Goal: Task Accomplishment & Management: Manage account settings

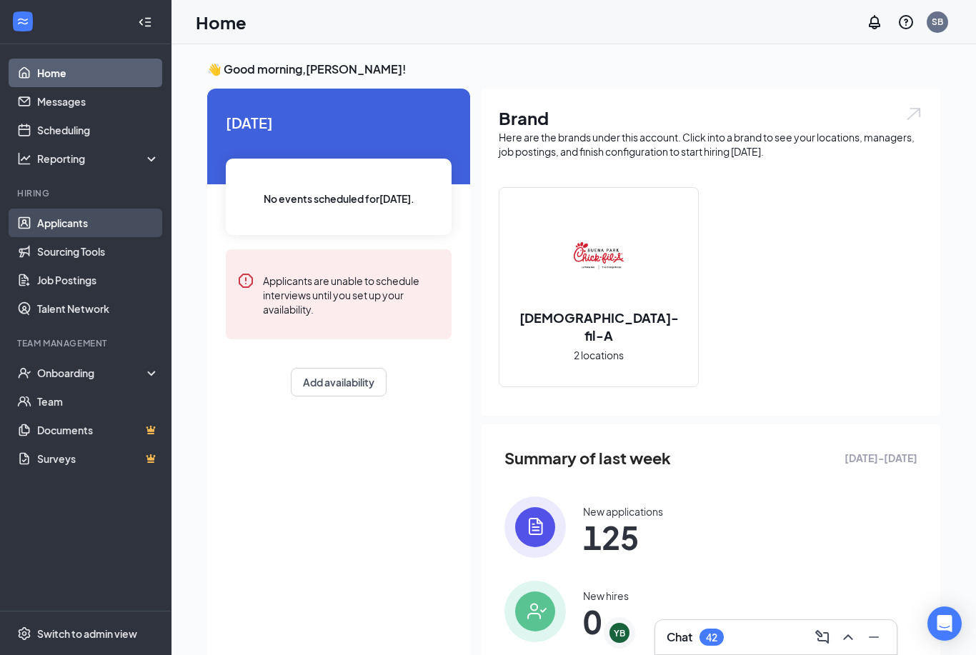
click at [54, 226] on link "Applicants" at bounding box center [98, 223] width 122 height 29
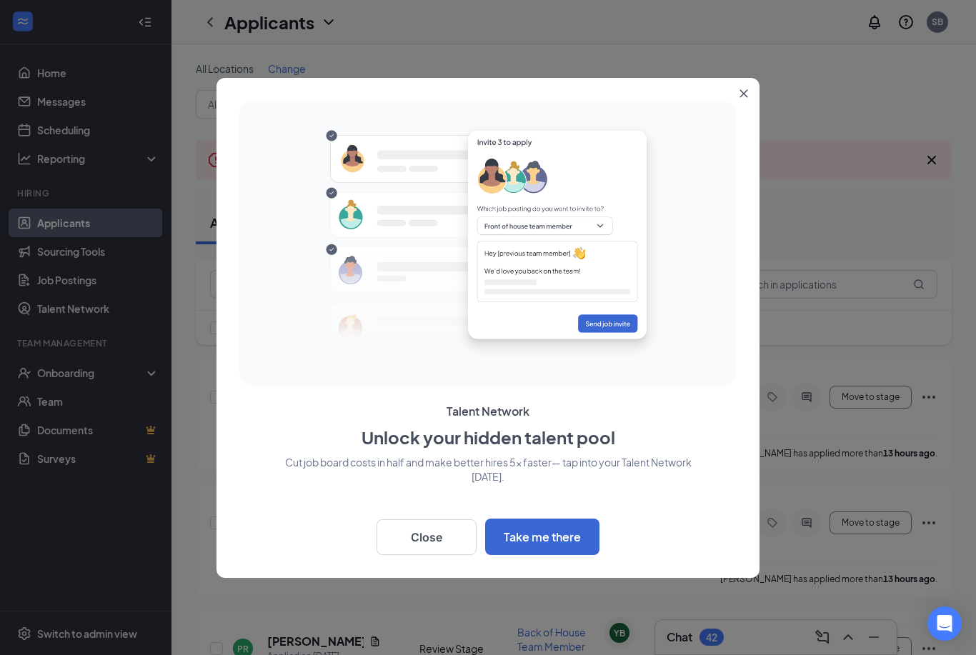
click at [757, 85] on button "Close" at bounding box center [747, 91] width 26 height 26
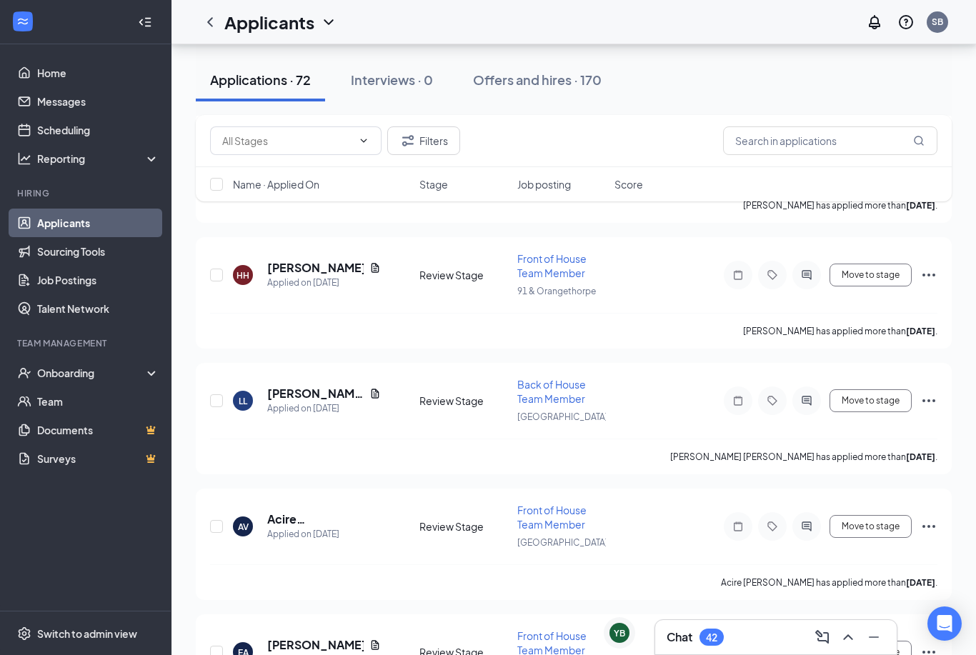
scroll to position [3555, 0]
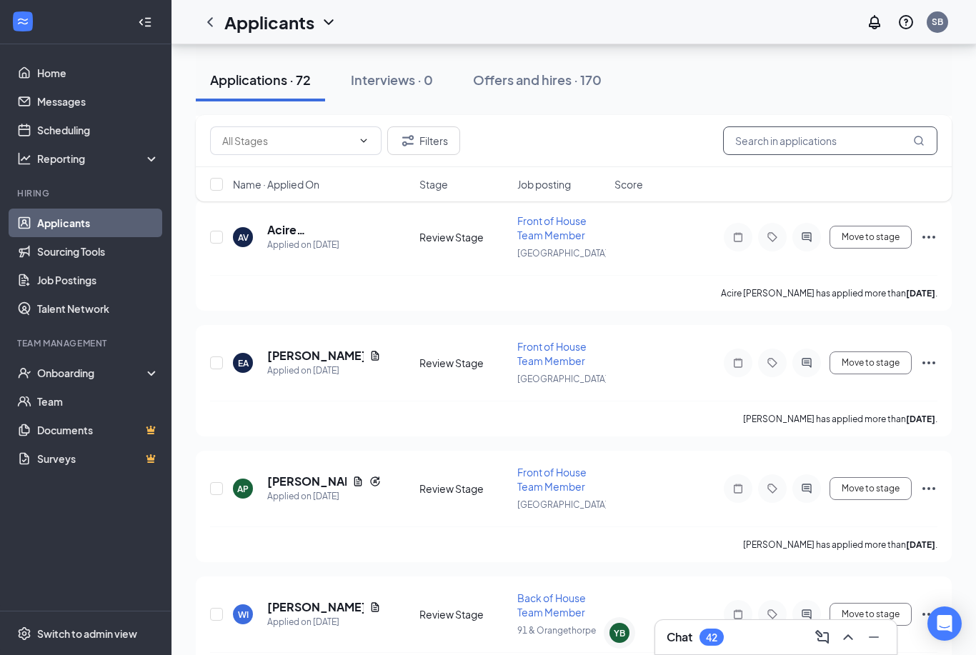
click at [854, 144] on input "text" at bounding box center [830, 140] width 214 height 29
type input "[PERSON_NAME]"
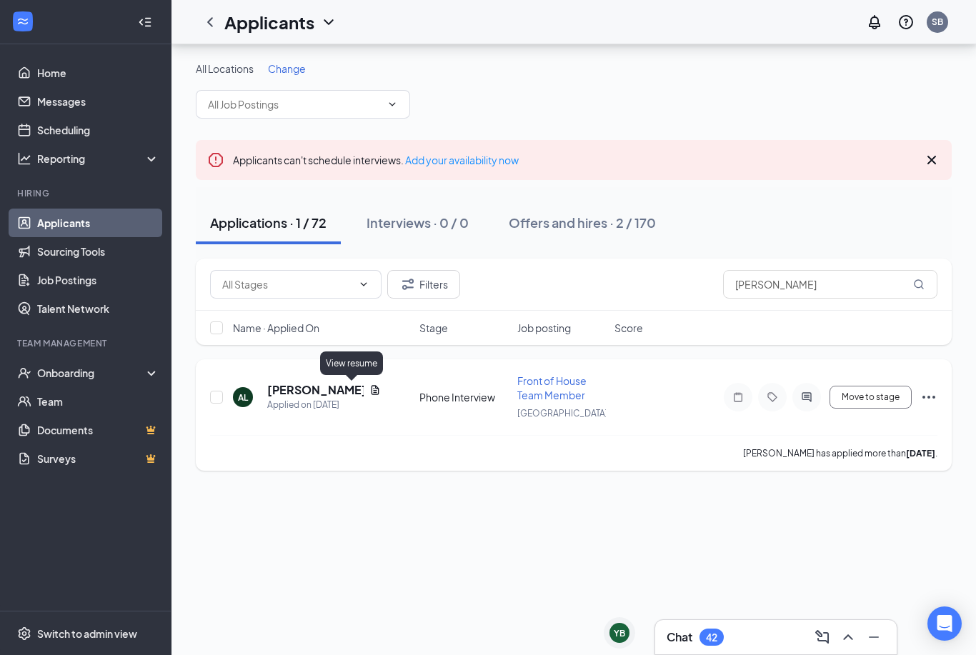
click at [371, 385] on icon "Document" at bounding box center [375, 389] width 8 height 9
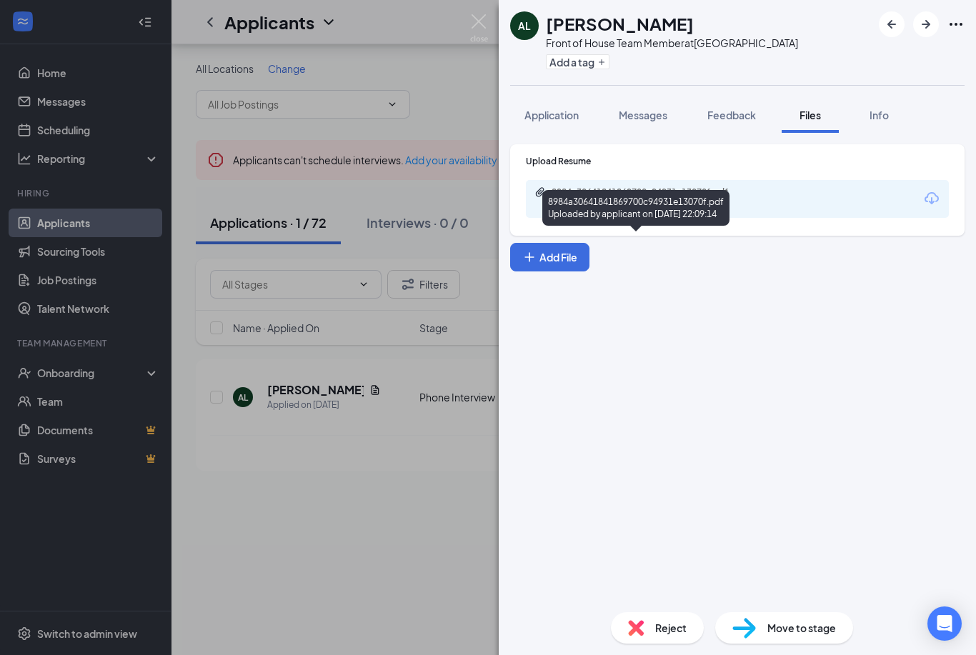
click at [604, 199] on div "8984a30641841869700c94931e13070f.pdf Uploaded by applicant on [DATE] 22:09:14" at bounding box center [649, 198] width 231 height 25
click at [550, 117] on span "Application" at bounding box center [551, 115] width 54 height 13
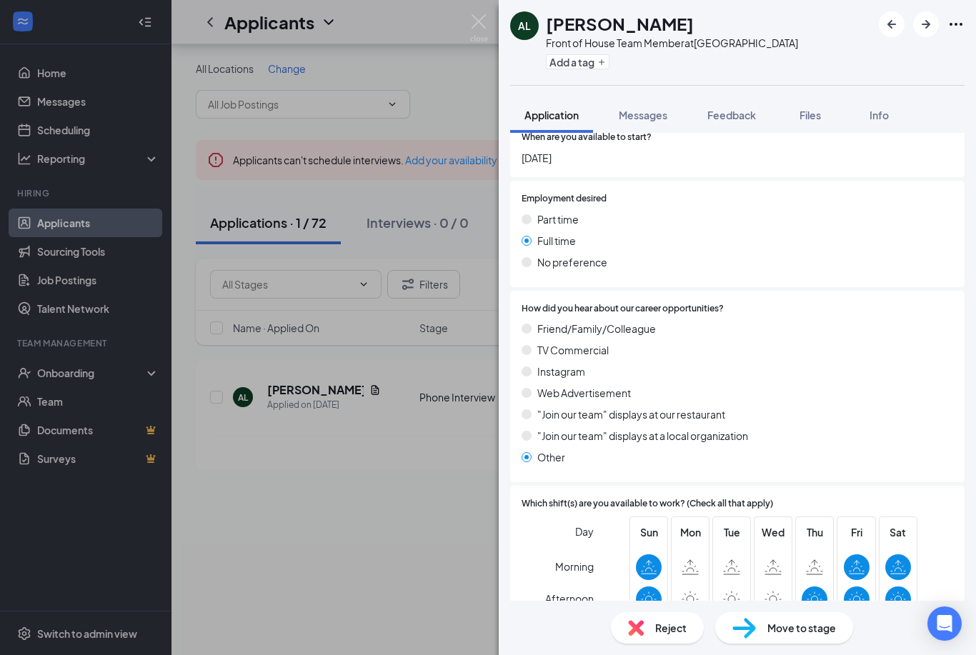
scroll to position [979, 0]
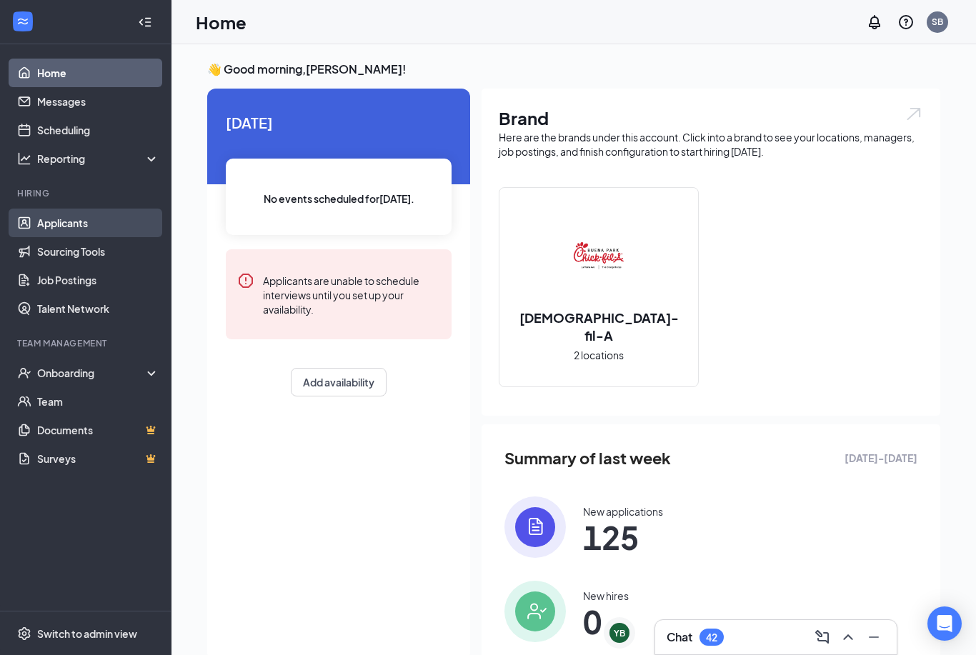
click at [95, 226] on link "Applicants" at bounding box center [98, 223] width 122 height 29
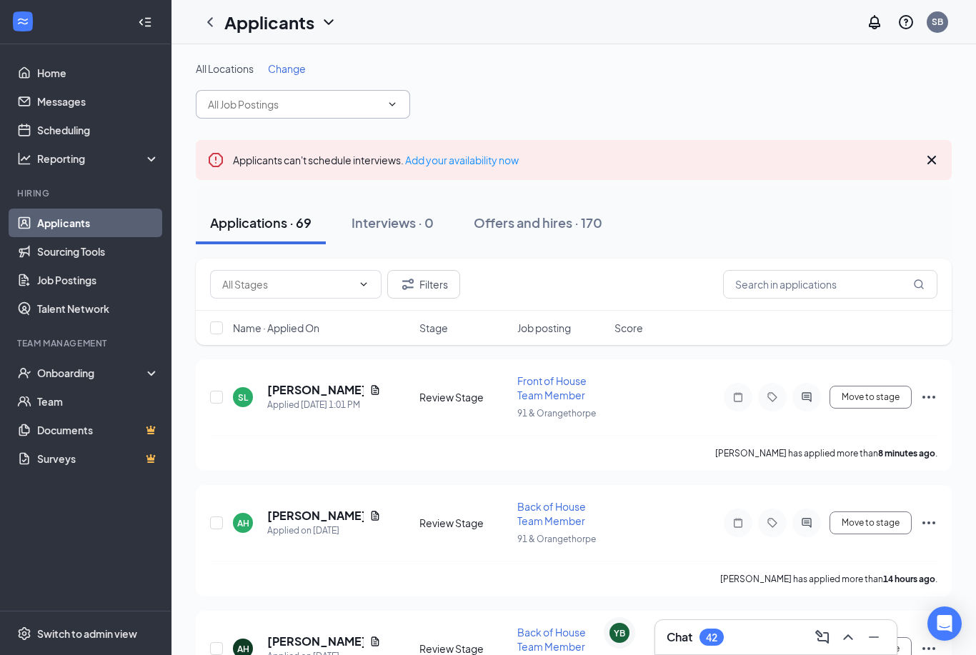
click at [376, 104] on input "text" at bounding box center [294, 104] width 173 height 16
click at [499, 154] on link "Add your availability now" at bounding box center [462, 160] width 114 height 13
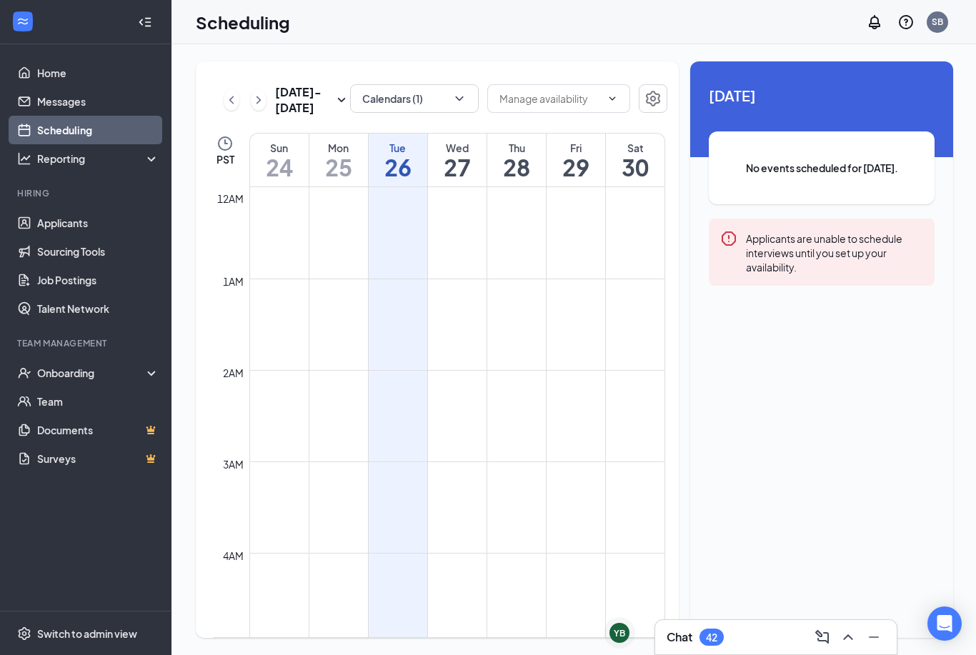
scroll to position [702, 0]
click at [227, 100] on icon "ChevronLeft" at bounding box center [231, 99] width 14 height 17
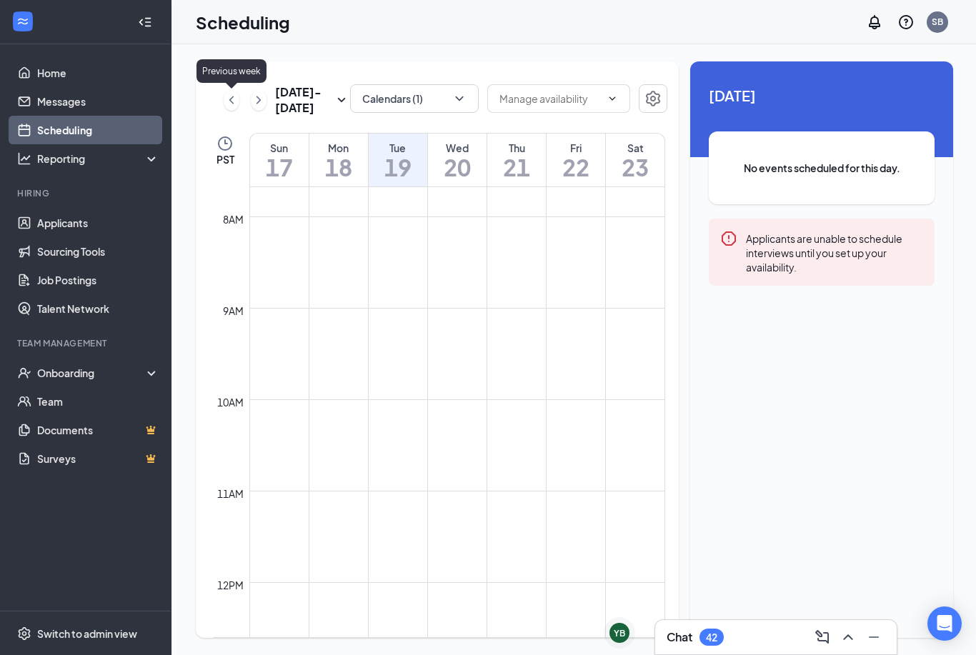
click at [55, 131] on link "Scheduling" at bounding box center [98, 130] width 122 height 29
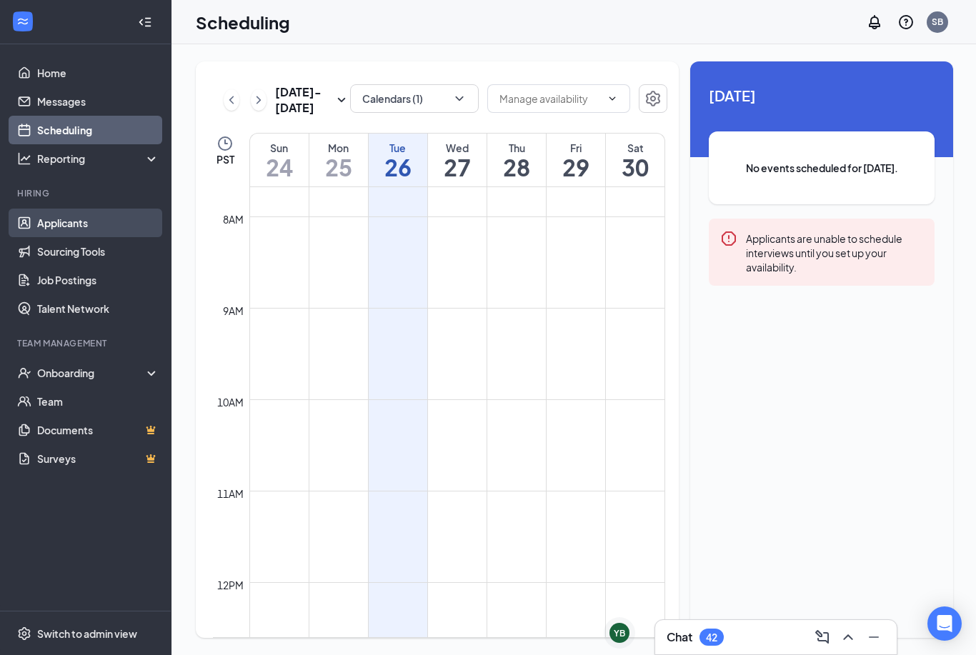
click at [49, 224] on link "Applicants" at bounding box center [98, 223] width 122 height 29
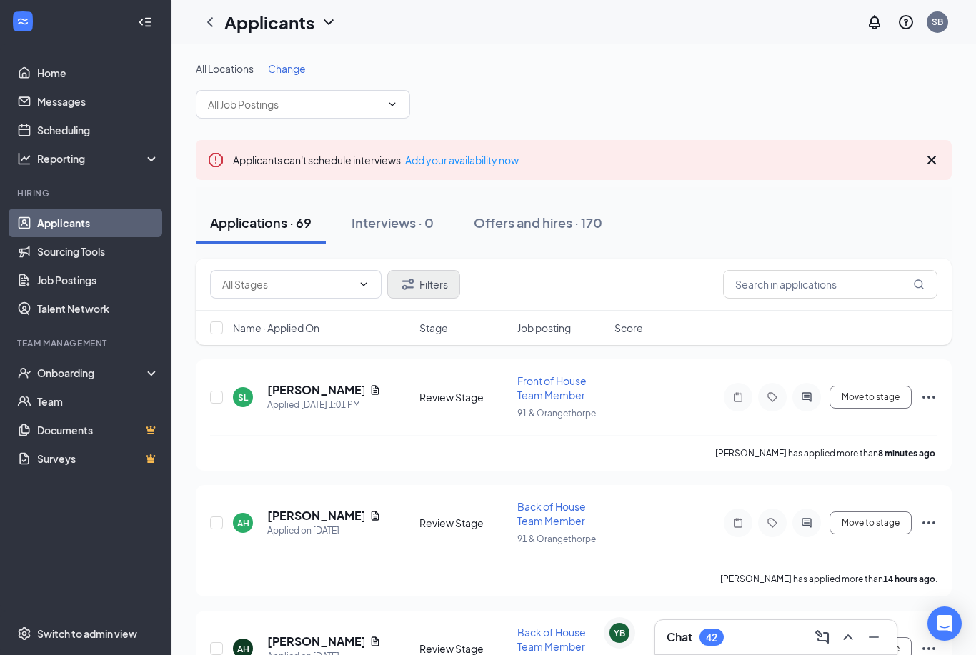
click at [413, 273] on button "Filters" at bounding box center [423, 284] width 73 height 29
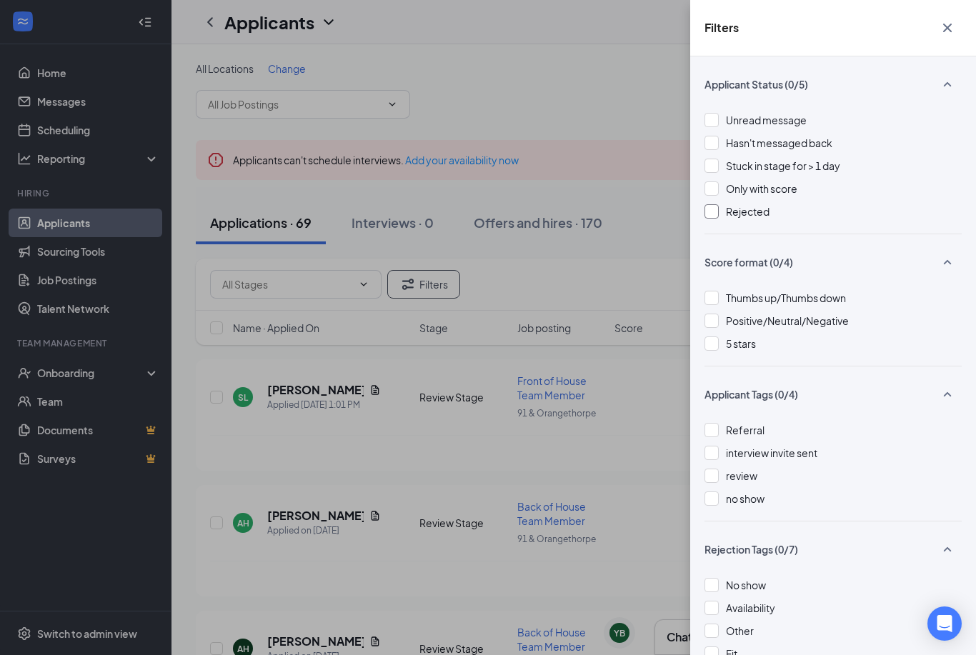
click at [733, 210] on span "Rejected" at bounding box center [748, 211] width 44 height 13
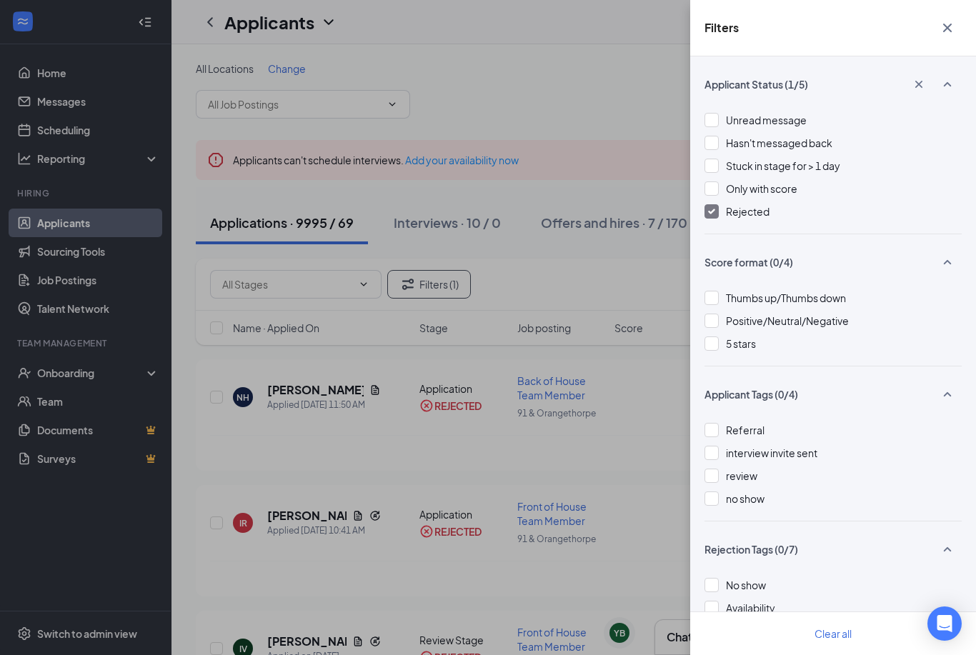
click at [946, 28] on icon "Cross" at bounding box center [947, 27] width 17 height 17
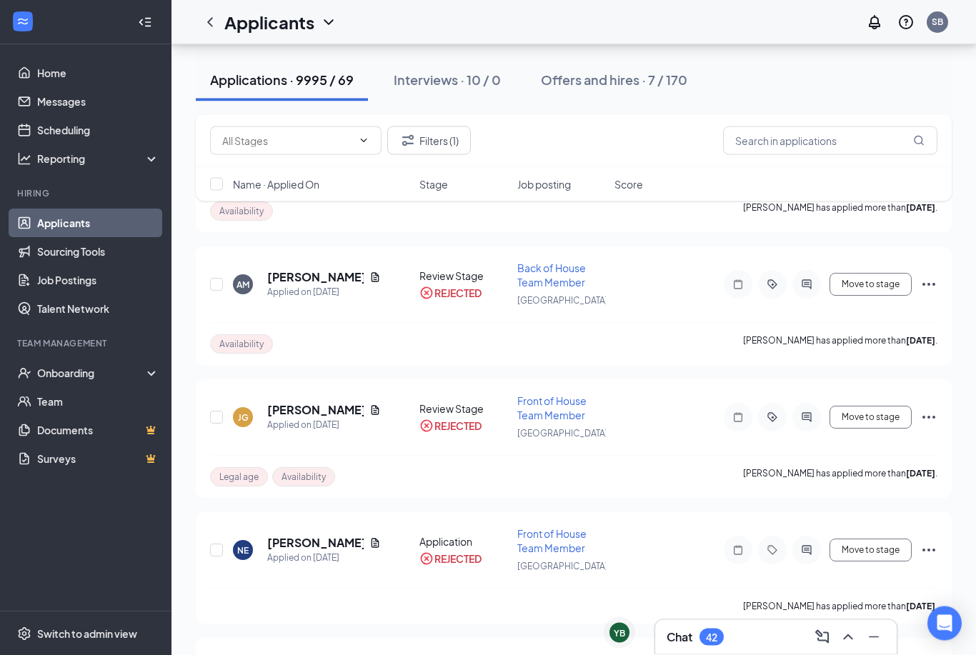
scroll to position [2686, 0]
click at [862, 145] on input "text" at bounding box center [830, 140] width 214 height 29
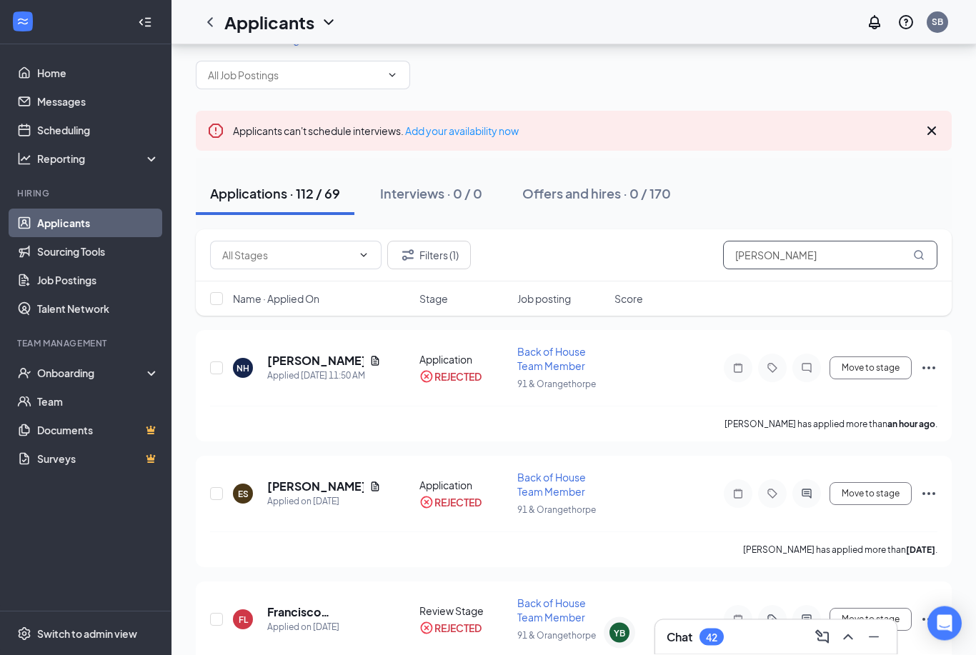
scroll to position [14, 0]
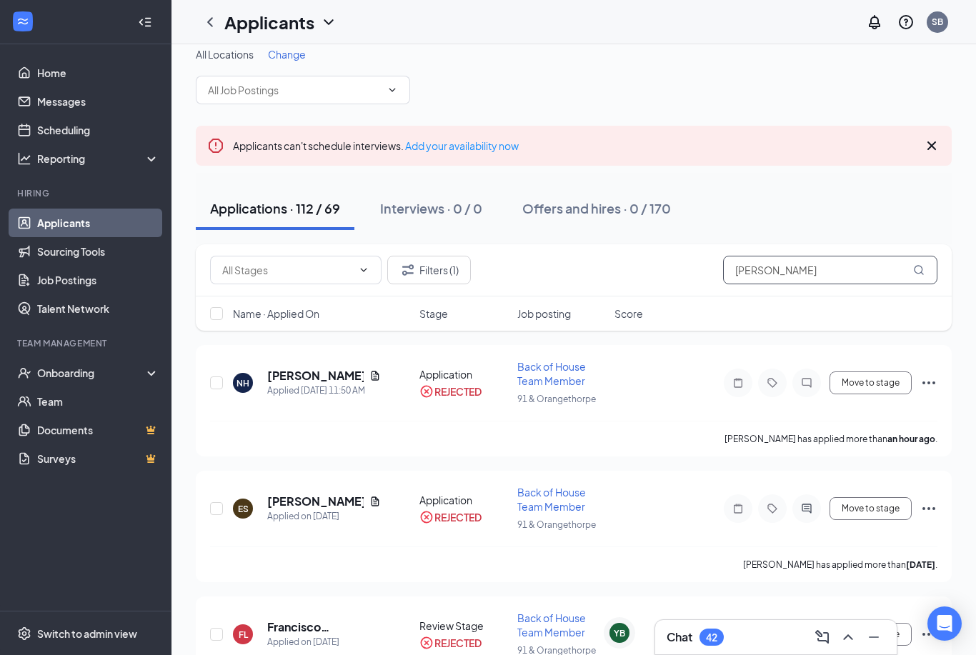
click at [829, 266] on input "Eric" at bounding box center [830, 270] width 214 height 29
type input "E"
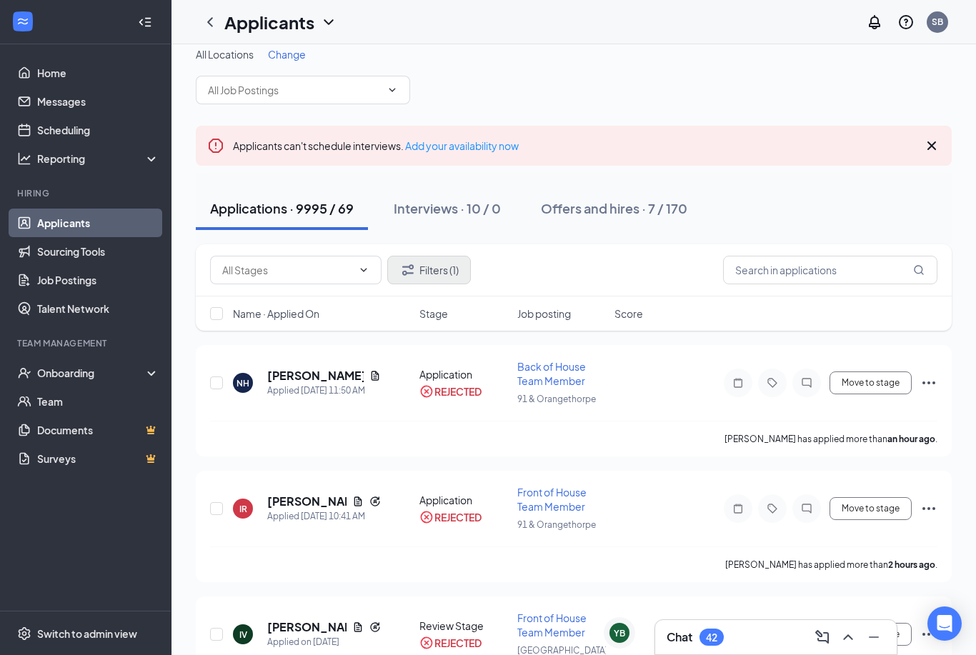
click at [447, 271] on button "Filters (1)" at bounding box center [429, 270] width 84 height 29
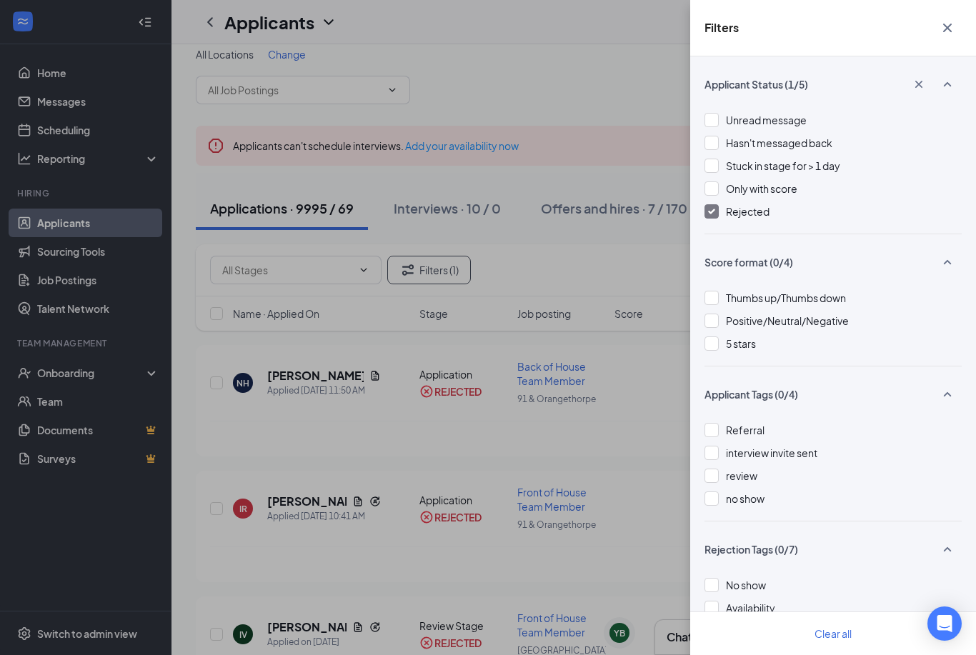
click at [711, 209] on img at bounding box center [711, 212] width 7 height 6
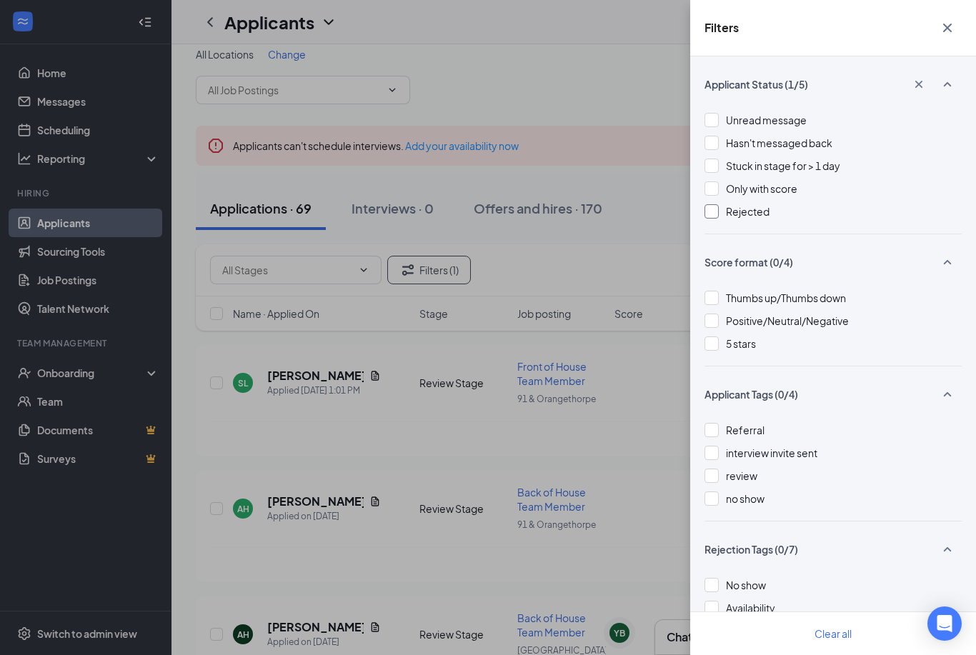
click at [718, 206] on div at bounding box center [711, 211] width 14 height 14
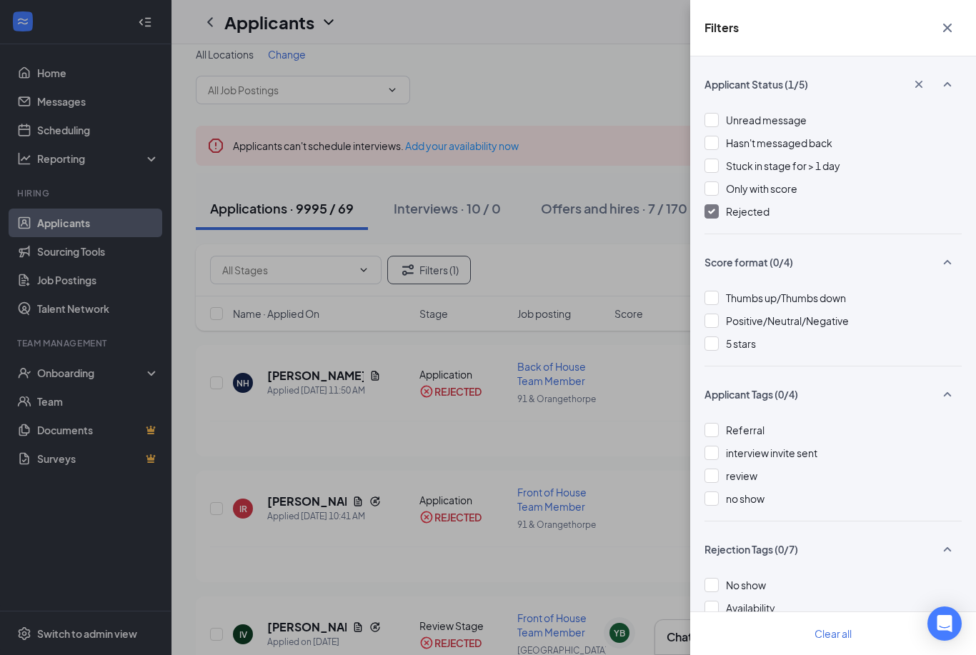
click at [944, 33] on icon "Cross" at bounding box center [947, 27] width 17 height 17
